Goal: Transaction & Acquisition: Purchase product/service

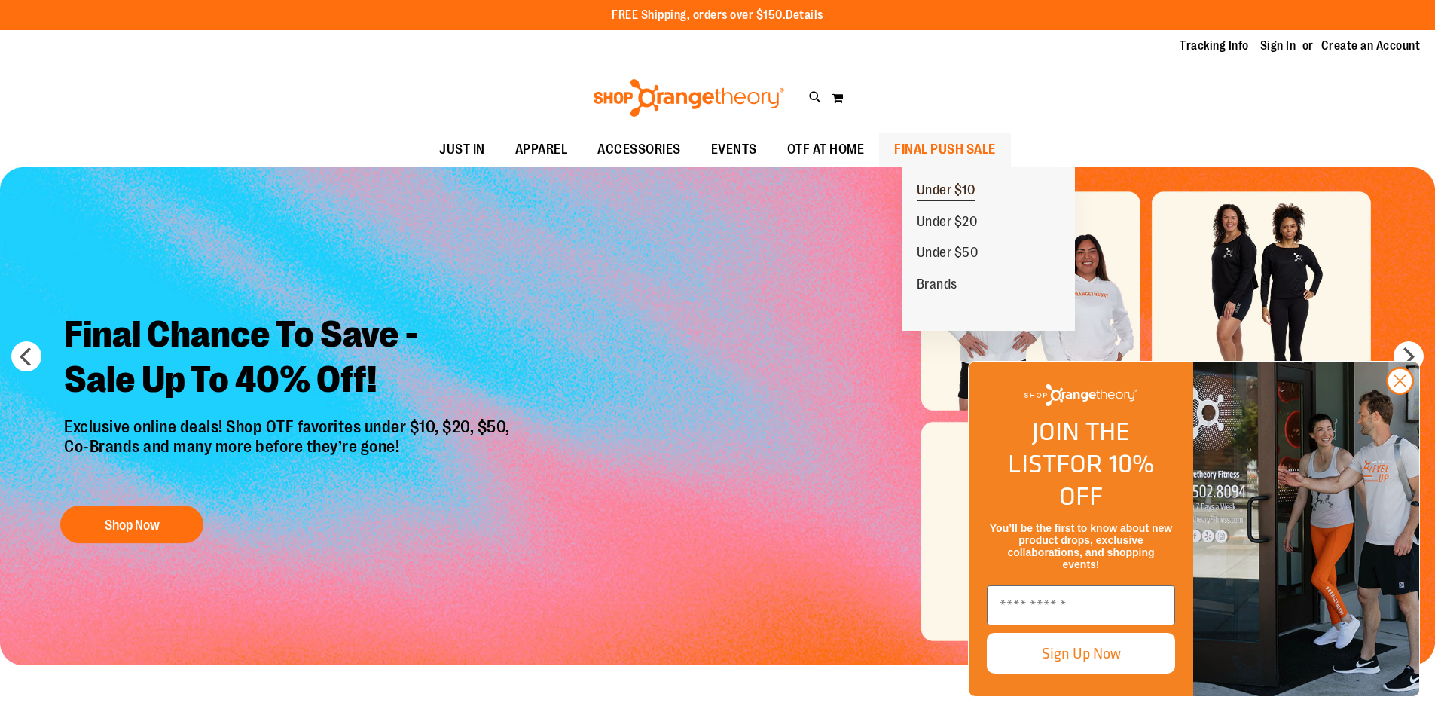
click at [934, 182] on span "Under $10" at bounding box center [946, 191] width 59 height 19
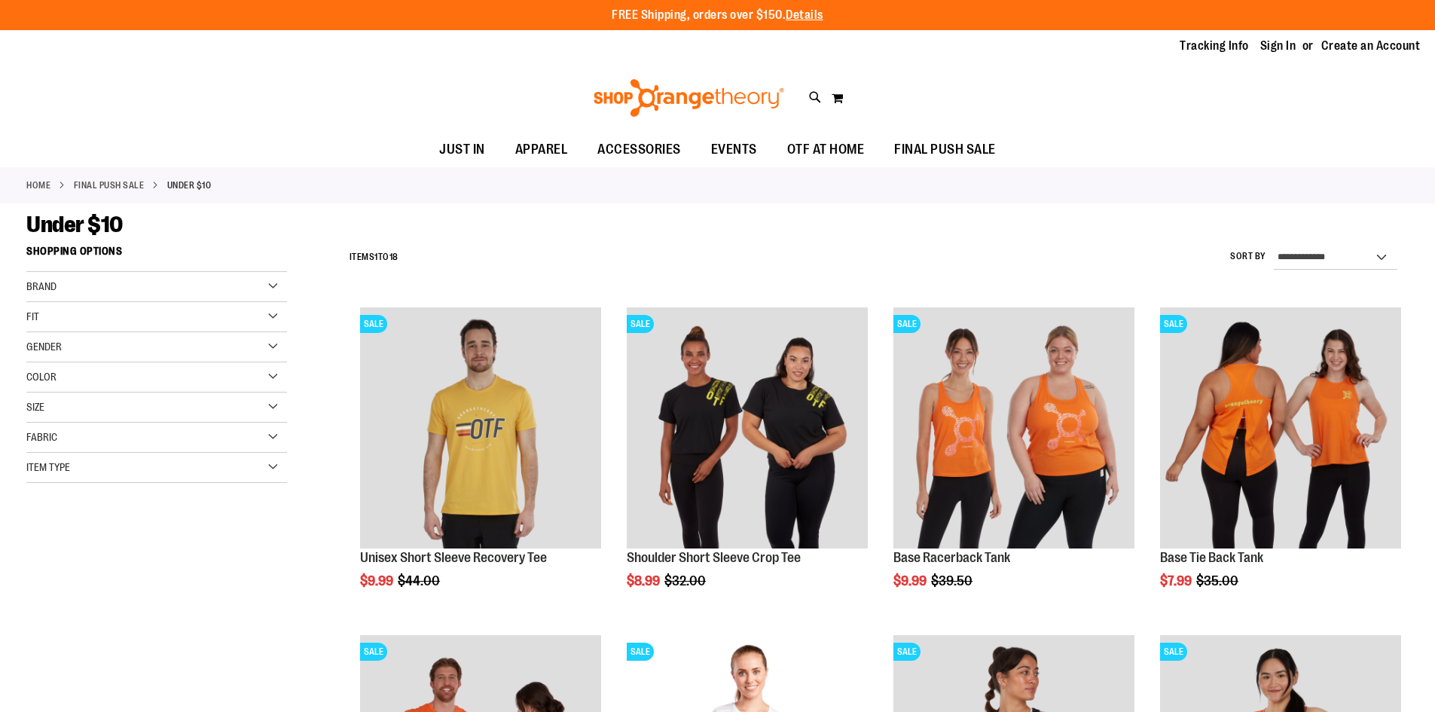
click at [802, 104] on div "Toggle Nav Search Popular Suggestions Advanced Search" at bounding box center [717, 97] width 1435 height 69
click at [805, 100] on div "Toggle Nav Search Popular Suggestions Advanced Search" at bounding box center [717, 97] width 1435 height 69
click at [807, 99] on div "Toggle Nav Search Popular Suggestions Advanced Search" at bounding box center [717, 97] width 1435 height 69
click at [811, 98] on icon at bounding box center [815, 97] width 13 height 17
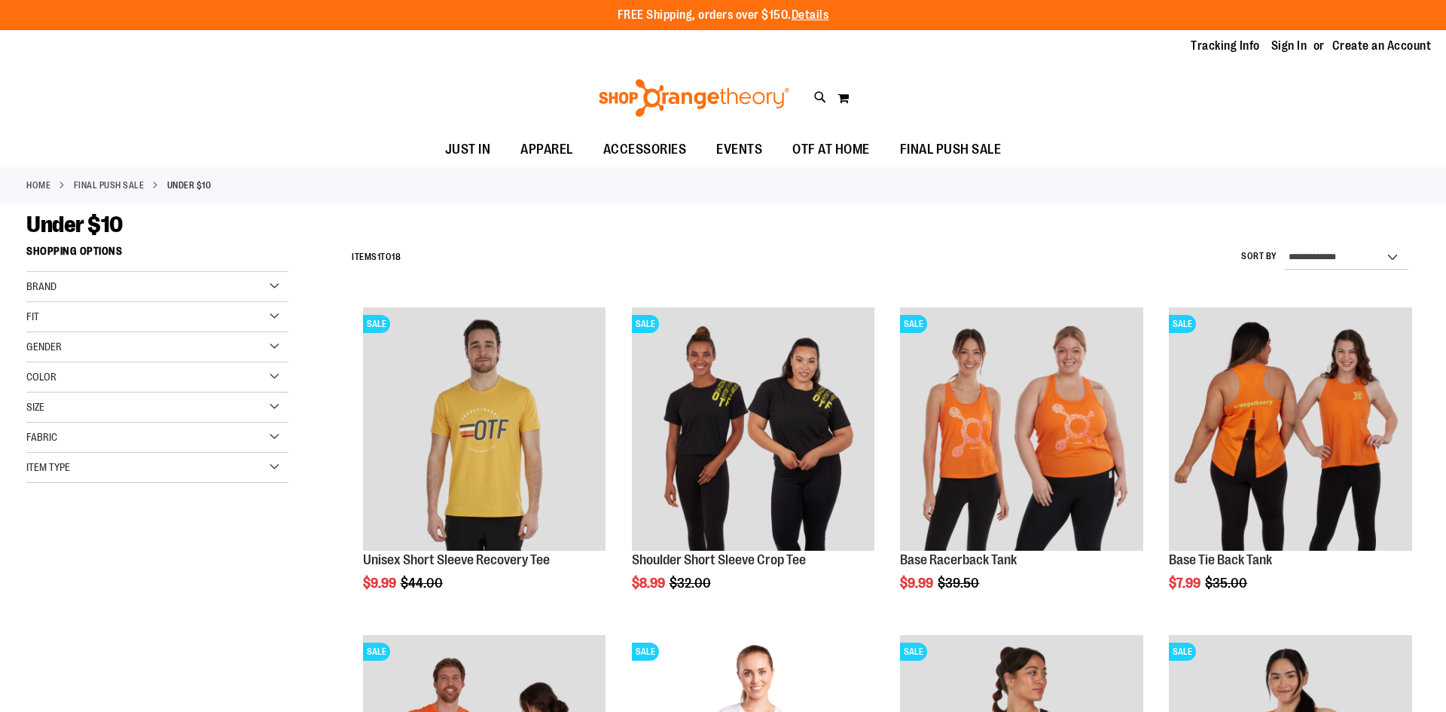
click at [340, 86] on input "Search" at bounding box center [722, 85] width 1147 height 50
type input "****"
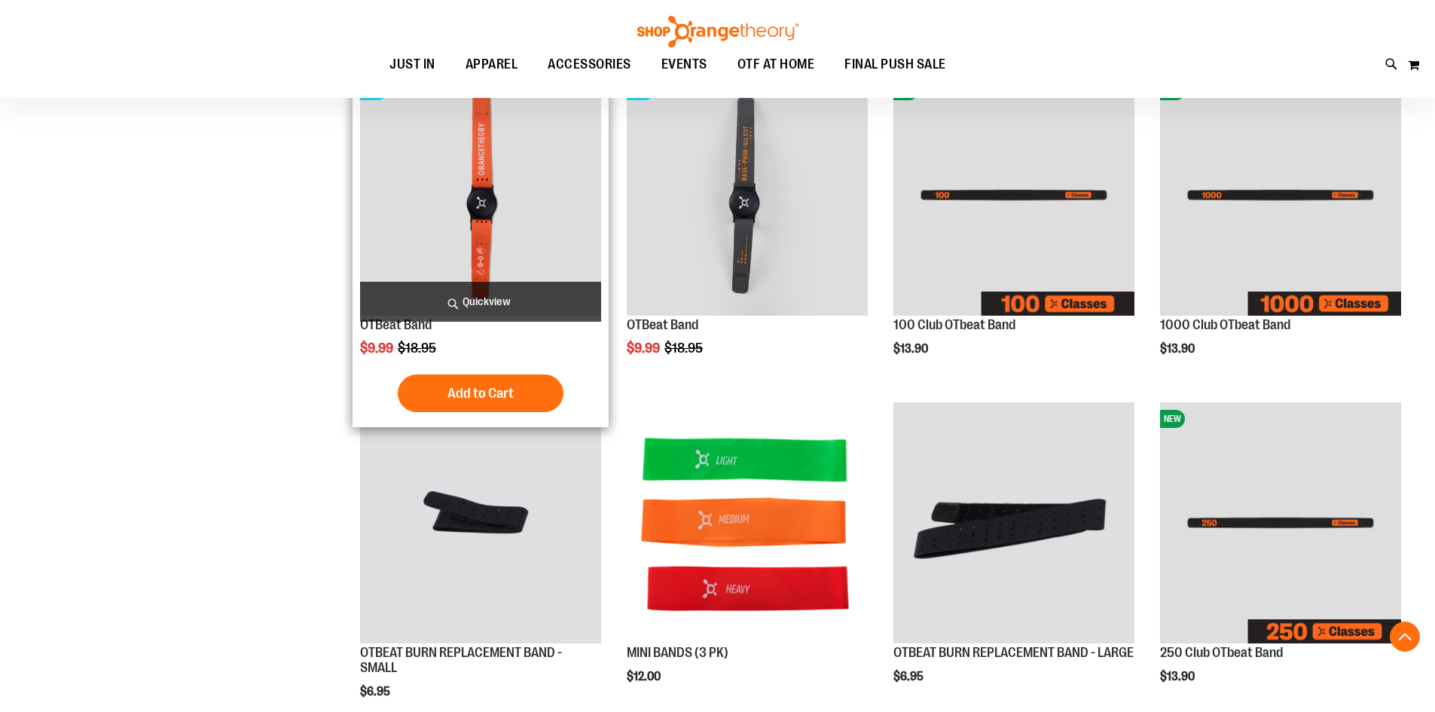
scroll to position [360, 0]
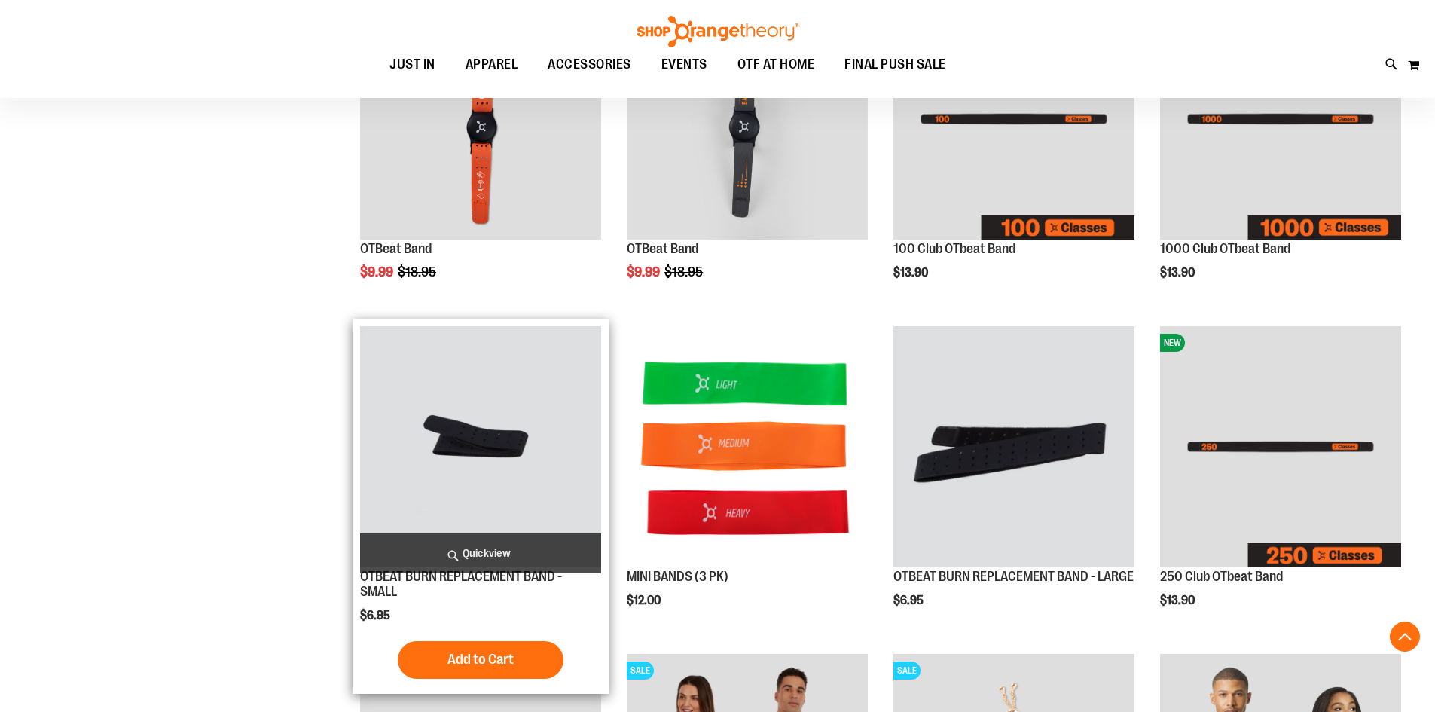
scroll to position [209, 0]
